Goal: Information Seeking & Learning: Learn about a topic

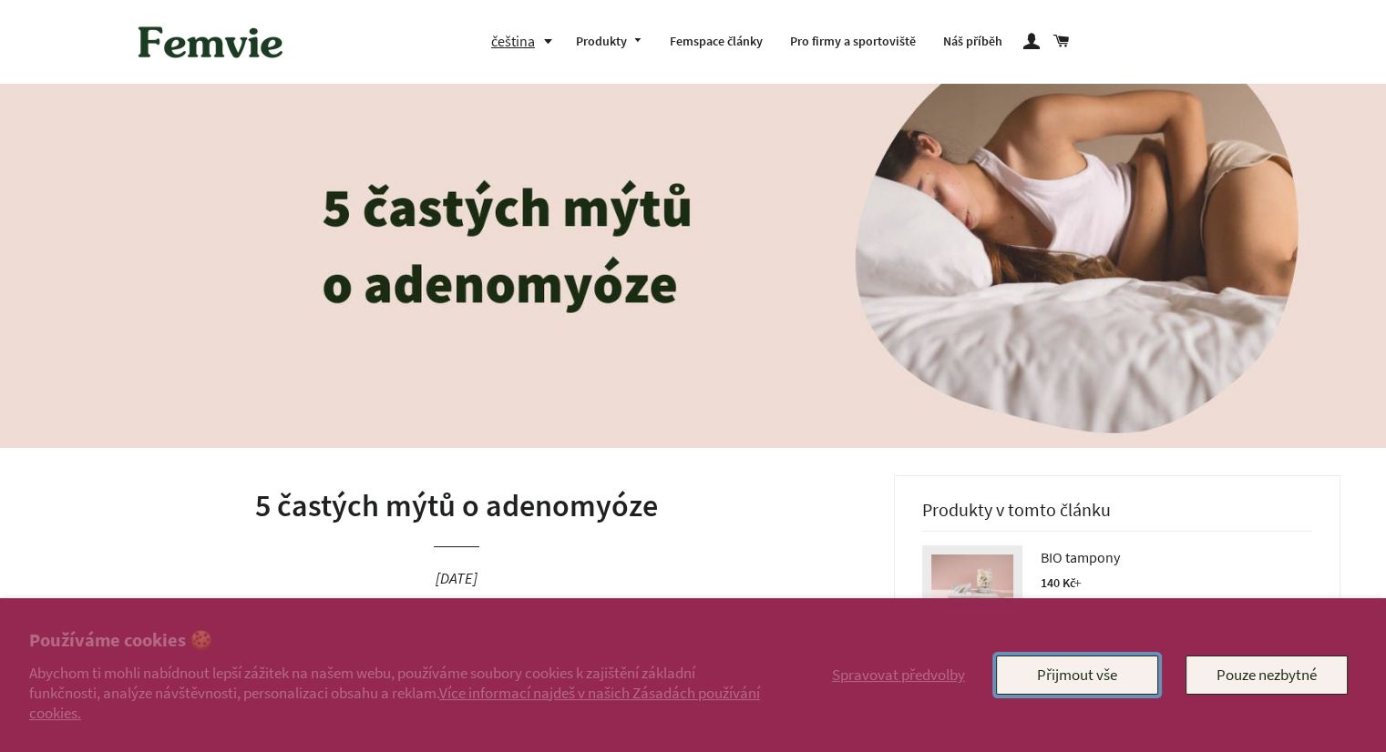
click at [1090, 681] on button "Přijmout vše" at bounding box center [1077, 675] width 162 height 38
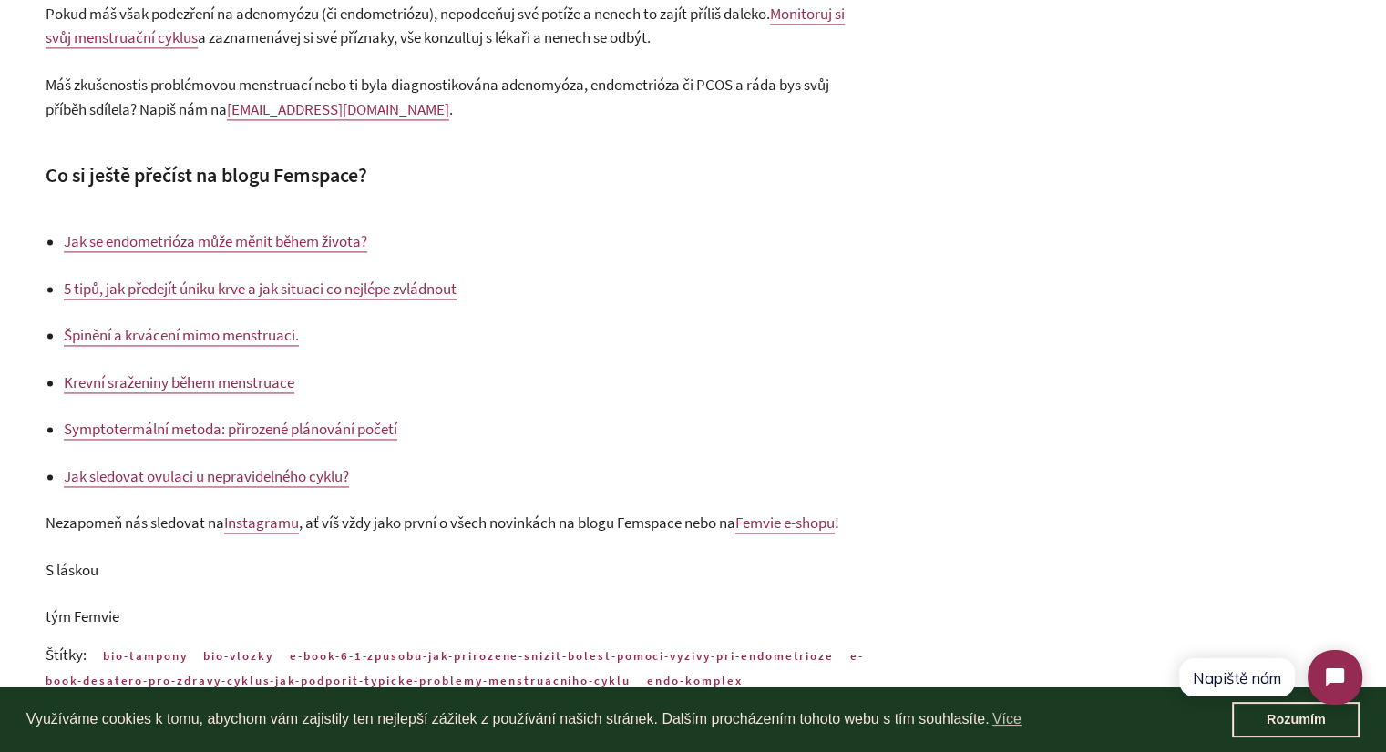
scroll to position [2693, 0]
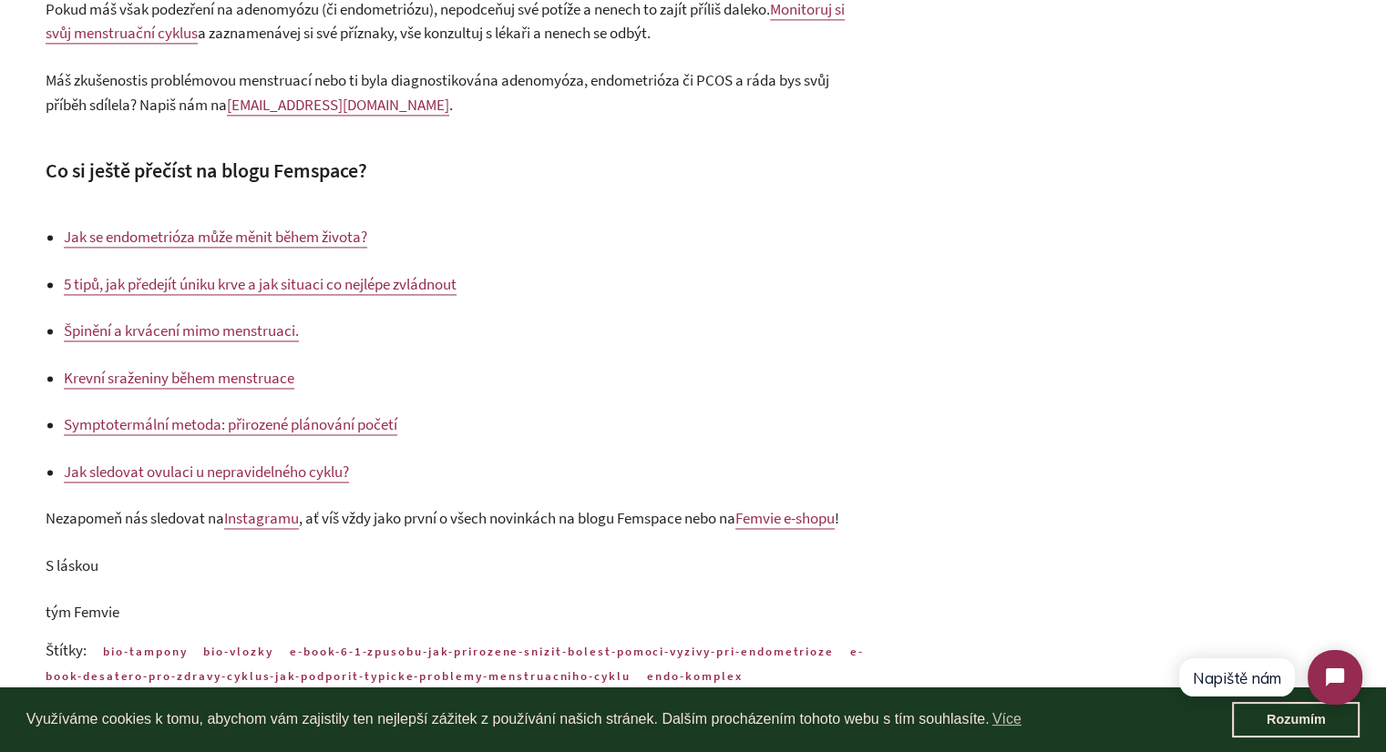
click at [230, 341] on span "Špinění a krvácení mimo menstruaci." at bounding box center [181, 331] width 235 height 20
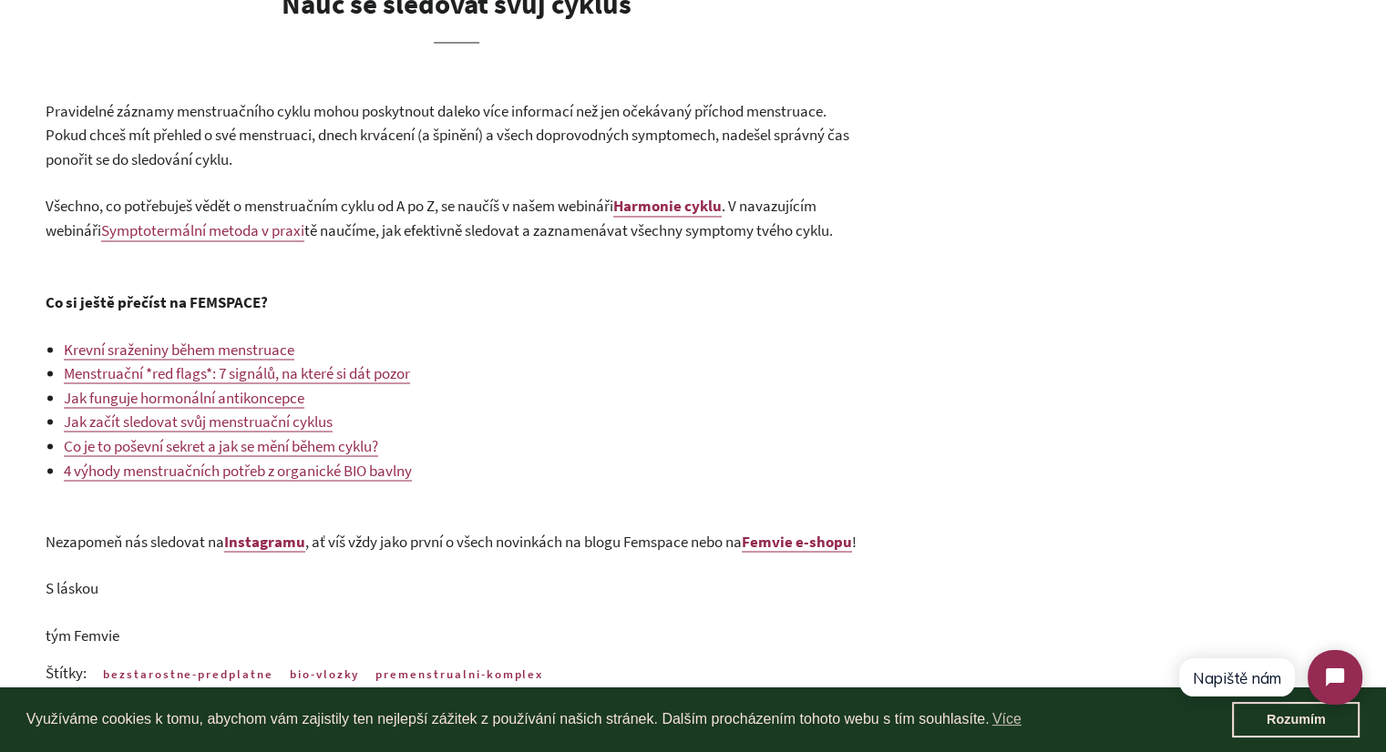
scroll to position [3170, 0]
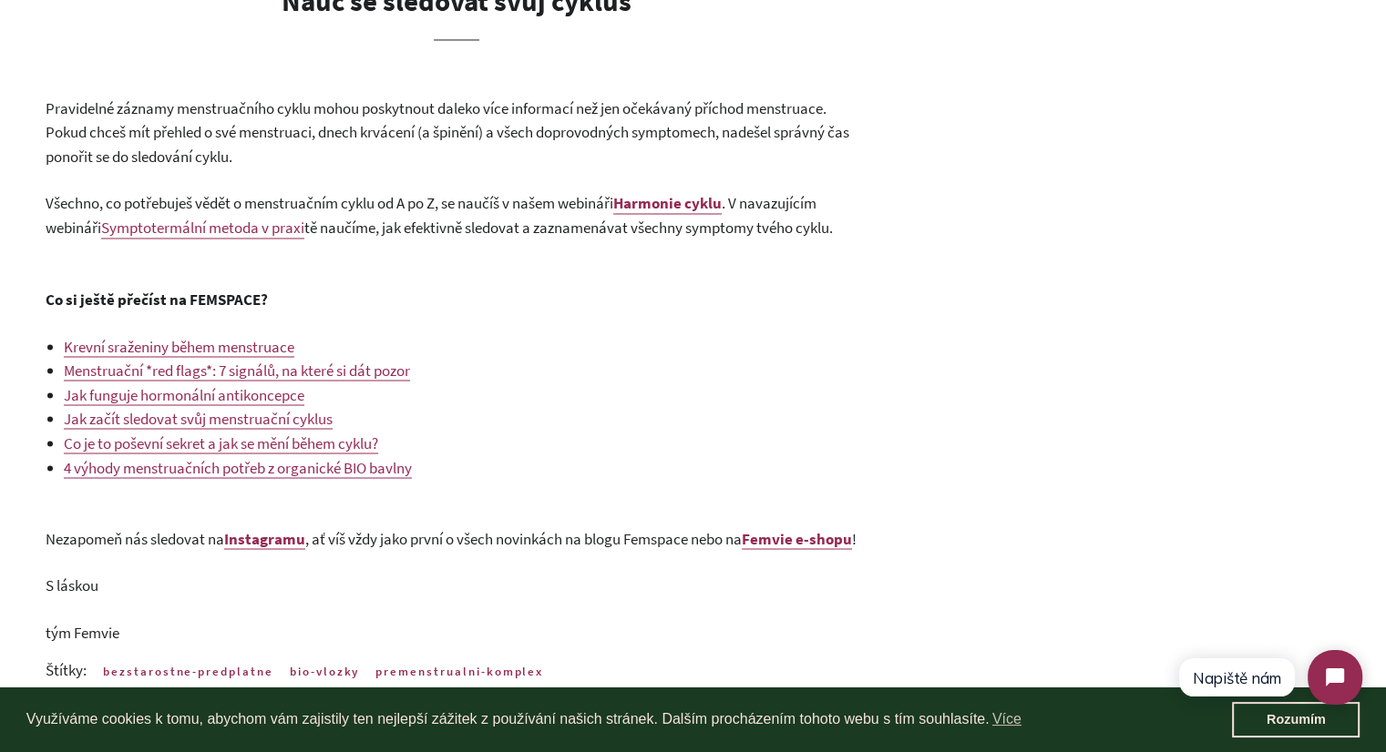
click at [288, 370] on span "Menstruační *red flags*: 7 signálů, na které si dát pozor" at bounding box center [237, 370] width 346 height 20
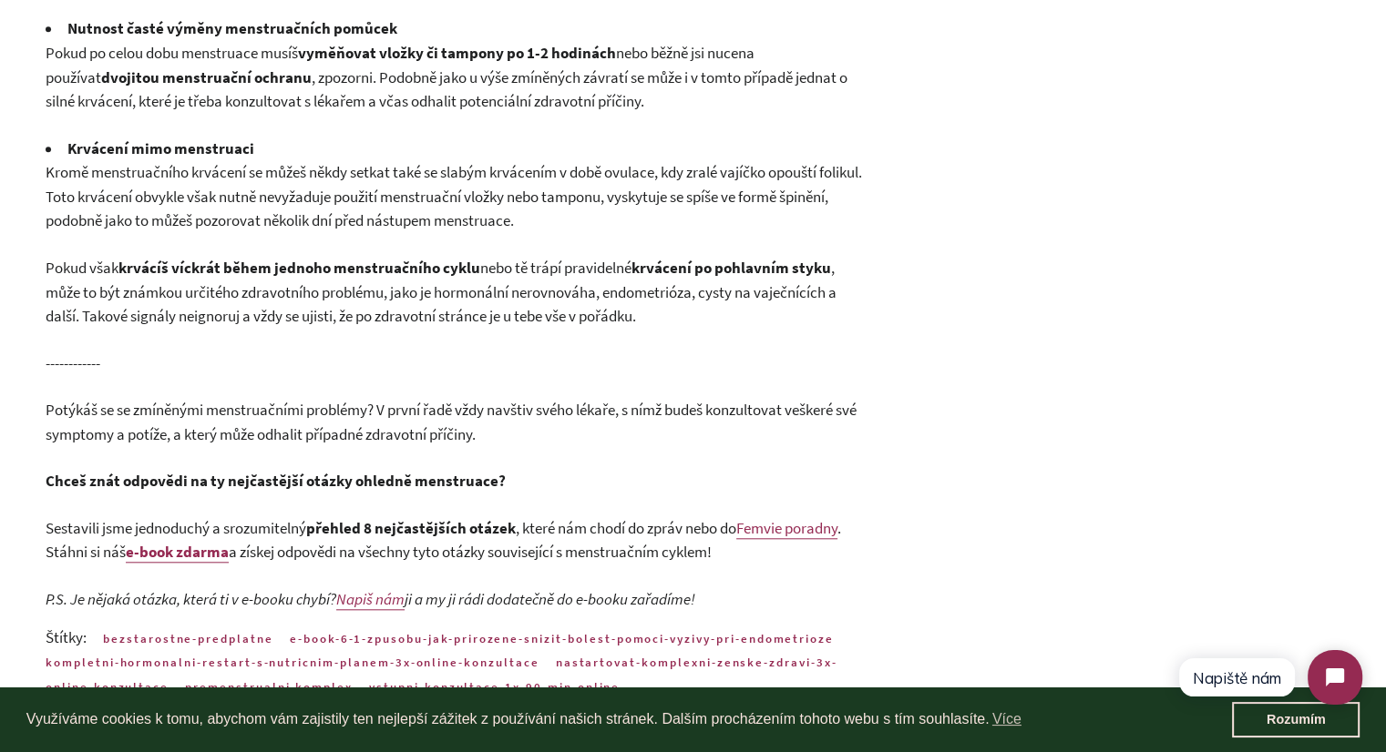
scroll to position [1596, 0]
